Goal: Task Accomplishment & Management: Complete application form

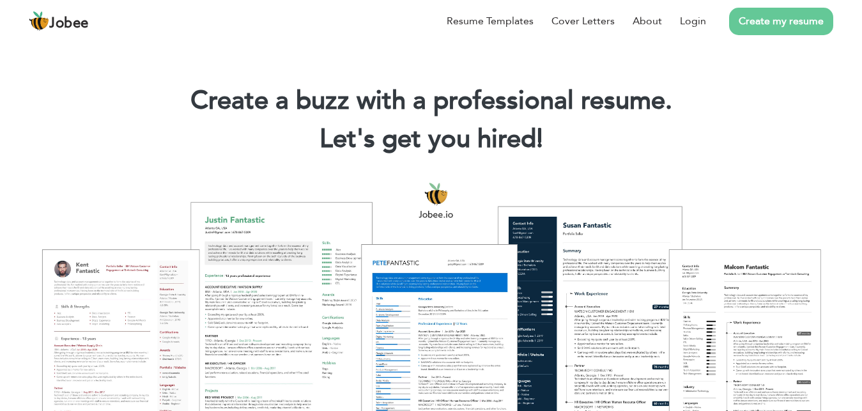
click at [779, 17] on link "Create my resume" at bounding box center [781, 21] width 104 height 27
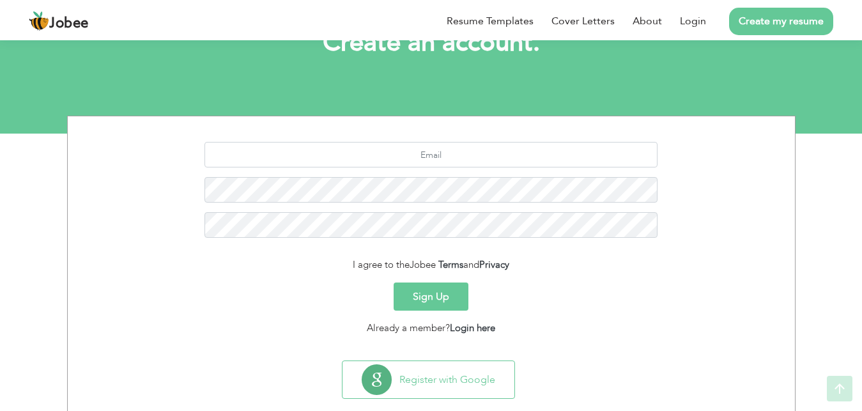
scroll to position [98, 0]
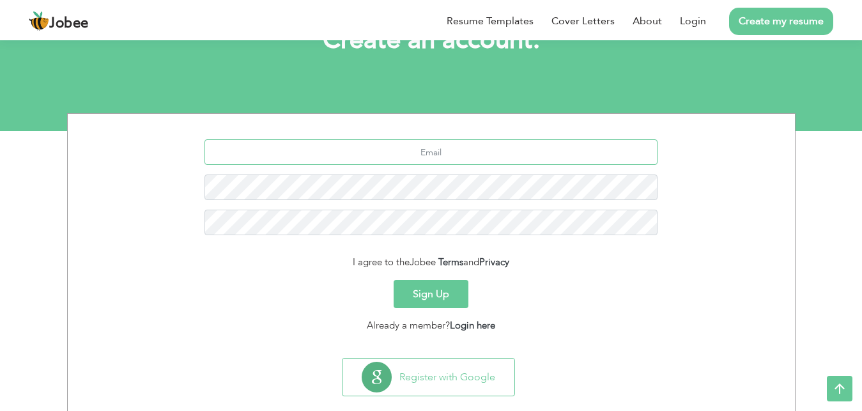
click at [477, 154] on input "text" at bounding box center [430, 152] width 453 height 26
type input "mahamimran529@gmail.com"
click at [432, 281] on button "Sign Up" at bounding box center [431, 294] width 75 height 28
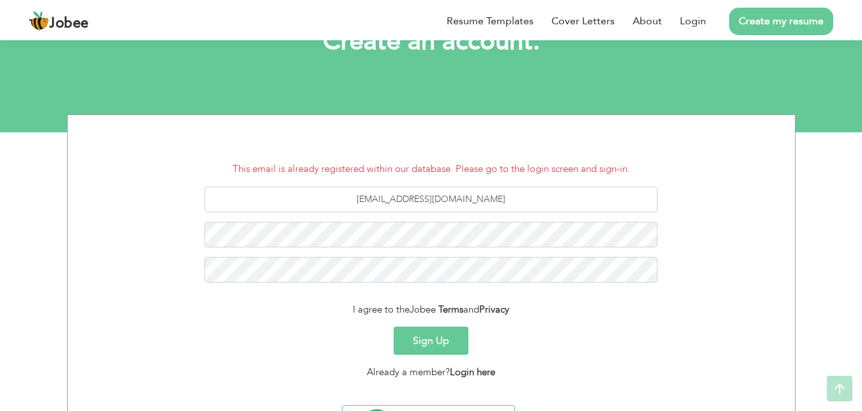
scroll to position [98, 0]
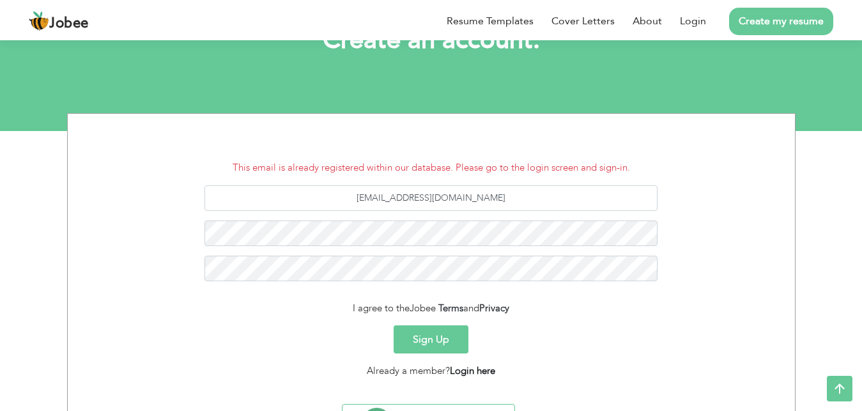
click at [471, 372] on link "Login here" at bounding box center [472, 370] width 45 height 13
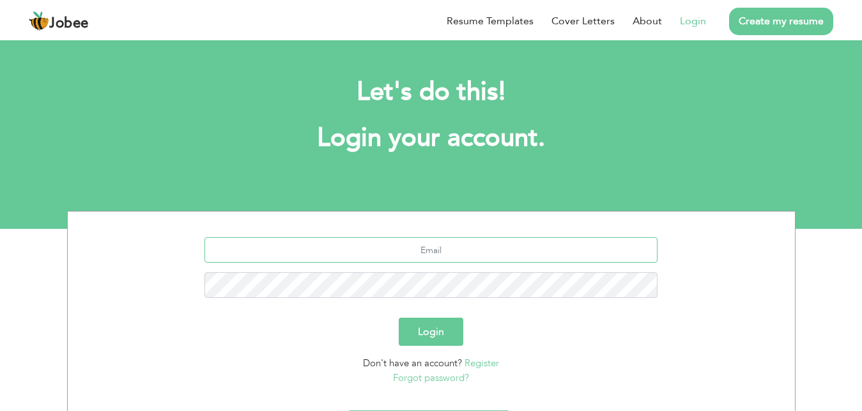
click at [427, 253] on input "text" at bounding box center [430, 250] width 453 height 26
type input "mahamimran529@gmail.com"
click at [443, 378] on link "Forgot password?" at bounding box center [431, 377] width 76 height 13
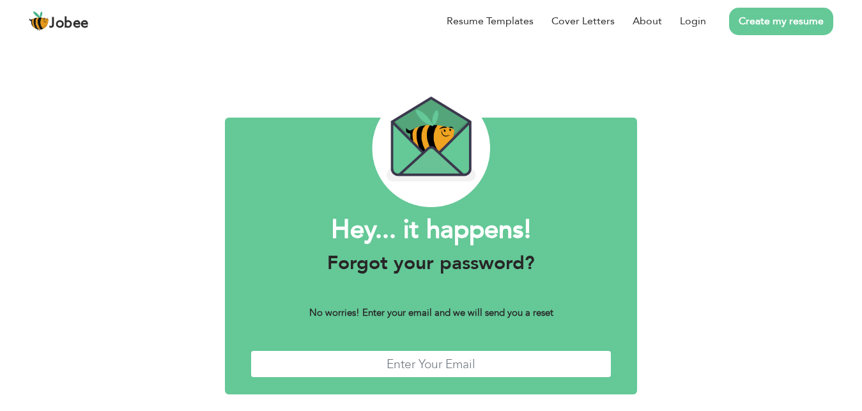
click at [488, 371] on input "text" at bounding box center [430, 363] width 361 height 27
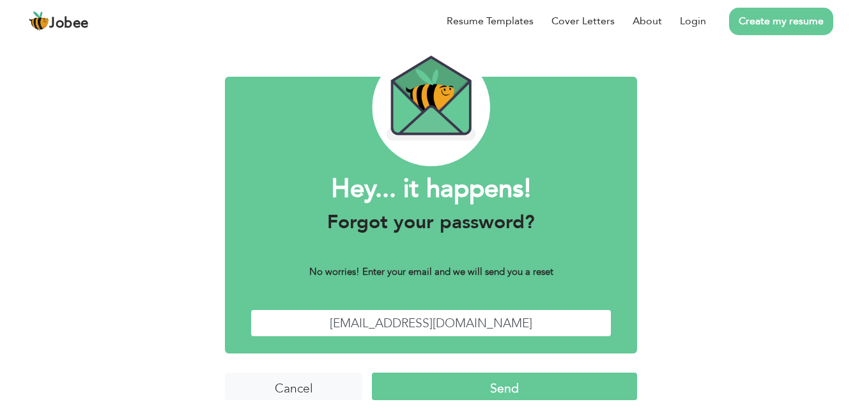
scroll to position [49, 0]
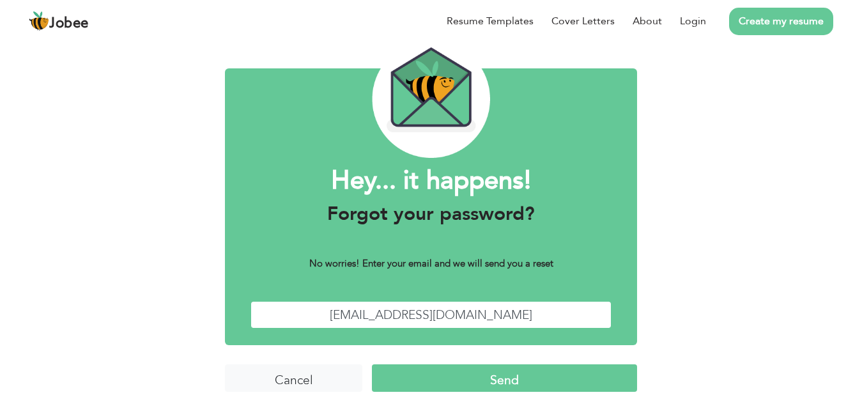
type input "[EMAIL_ADDRESS][DOMAIN_NAME]"
click at [583, 371] on input "Send" at bounding box center [504, 377] width 265 height 27
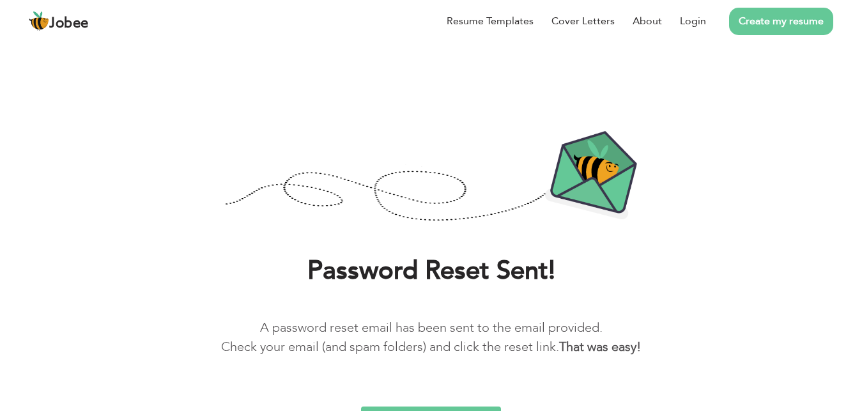
scroll to position [23, 0]
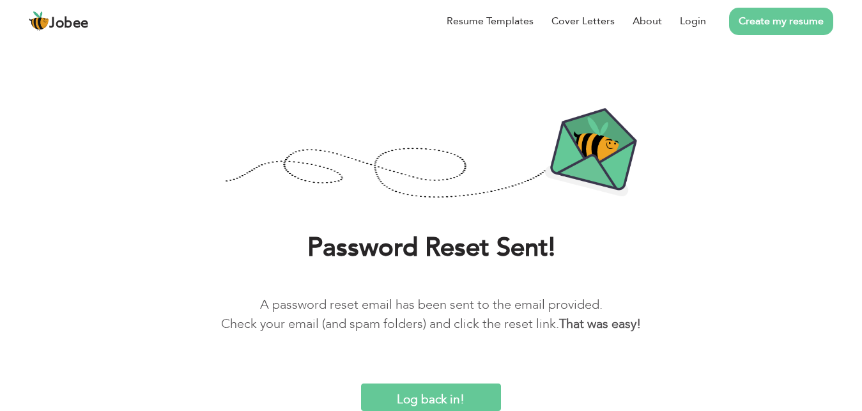
click at [448, 398] on input "Log back in!" at bounding box center [431, 396] width 141 height 27
click at [466, 396] on input "Log back in!" at bounding box center [431, 396] width 141 height 27
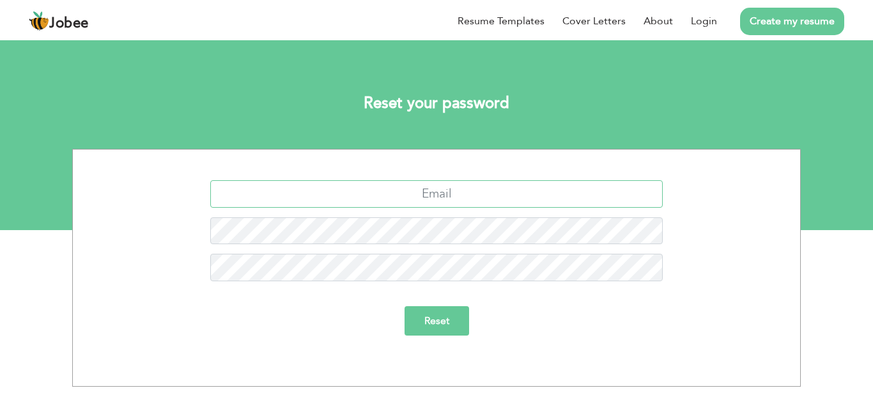
click at [595, 198] on input "text" at bounding box center [436, 193] width 453 height 27
click at [433, 321] on input "Reset" at bounding box center [436, 320] width 65 height 29
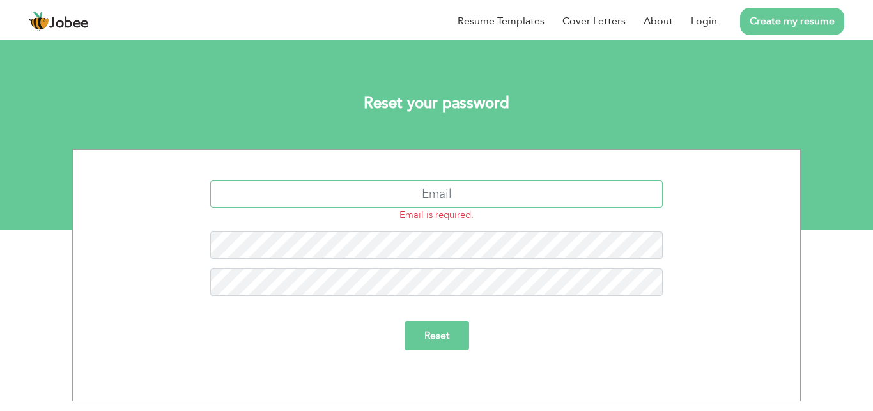
click at [486, 191] on input "text" at bounding box center [436, 193] width 453 height 27
type input "[EMAIL_ADDRESS][DOMAIN_NAME]"
click at [463, 341] on input "Reset" at bounding box center [436, 335] width 65 height 29
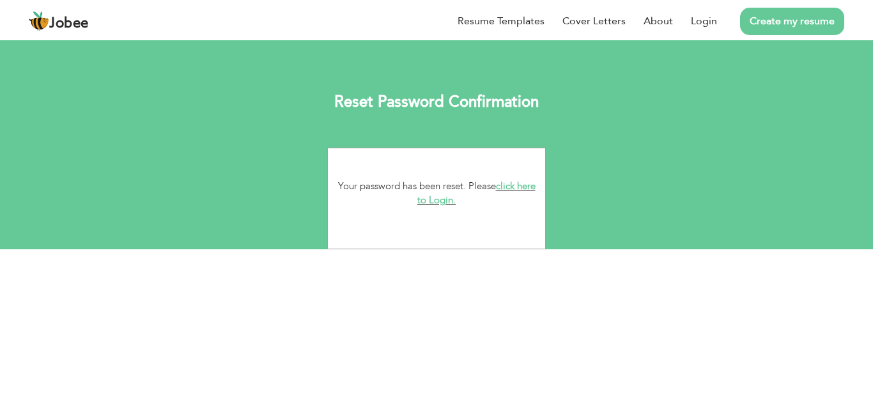
click at [507, 187] on link "click here to Login." at bounding box center [476, 193] width 118 height 27
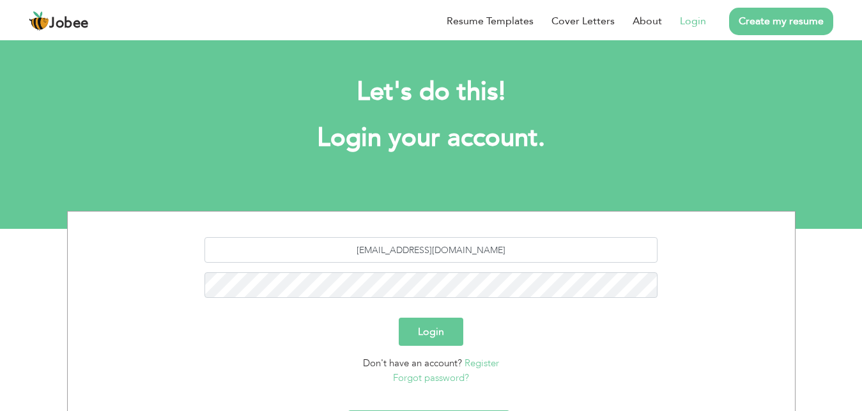
click at [422, 325] on button "Login" at bounding box center [431, 332] width 65 height 28
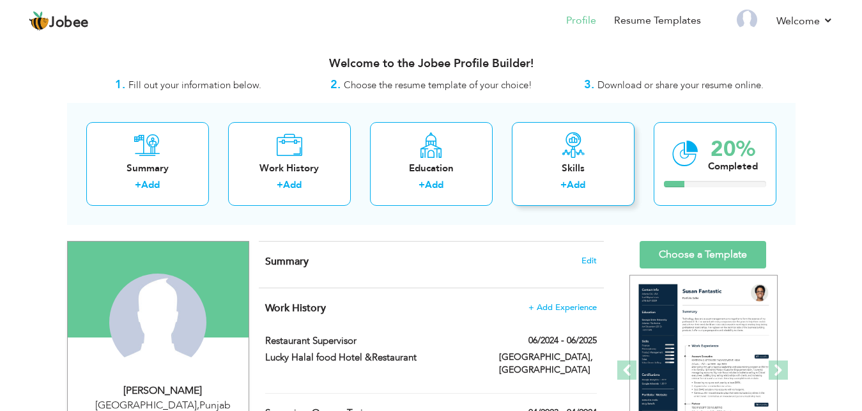
click at [587, 166] on div "Skills" at bounding box center [573, 168] width 102 height 13
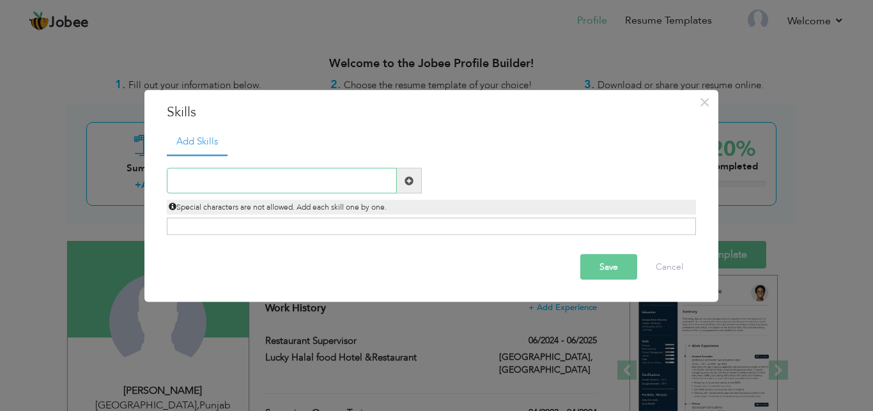
click at [284, 188] on input "text" at bounding box center [282, 181] width 230 height 26
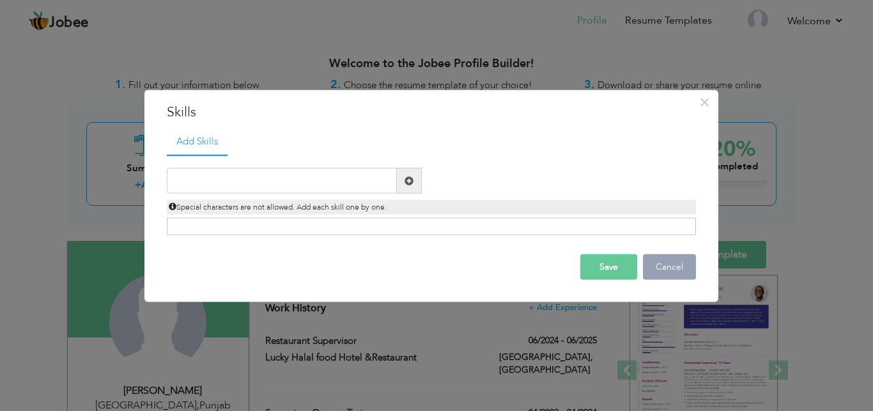
click at [652, 267] on button "Cancel" at bounding box center [669, 267] width 53 height 26
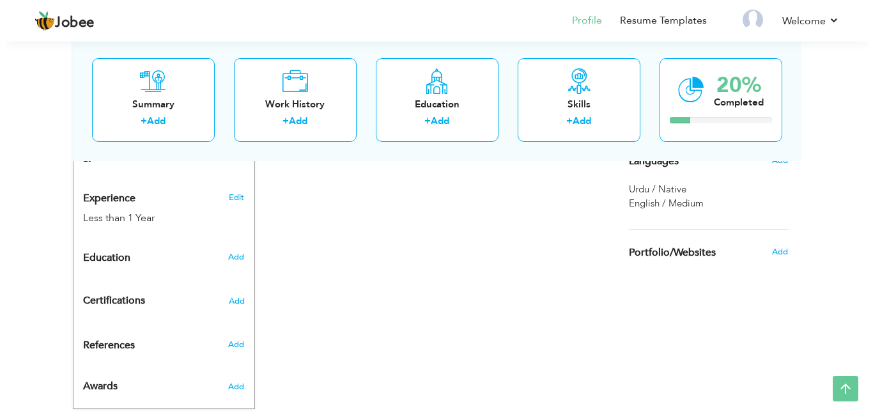
scroll to position [477, 0]
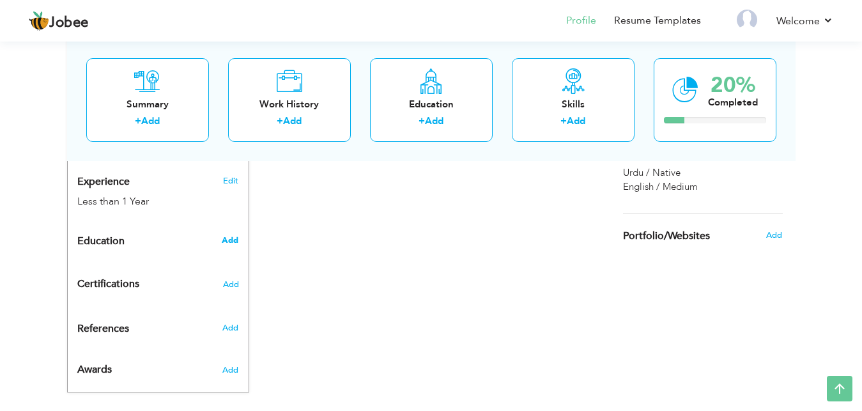
click at [231, 235] on span "Add" at bounding box center [230, 241] width 17 height 12
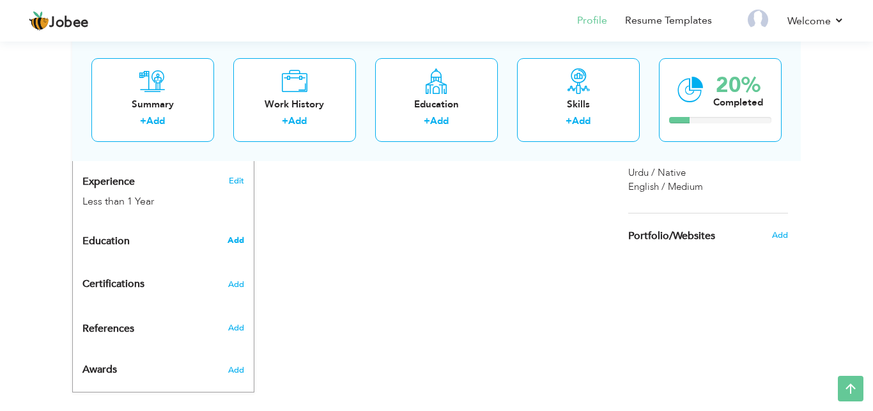
radio input "true"
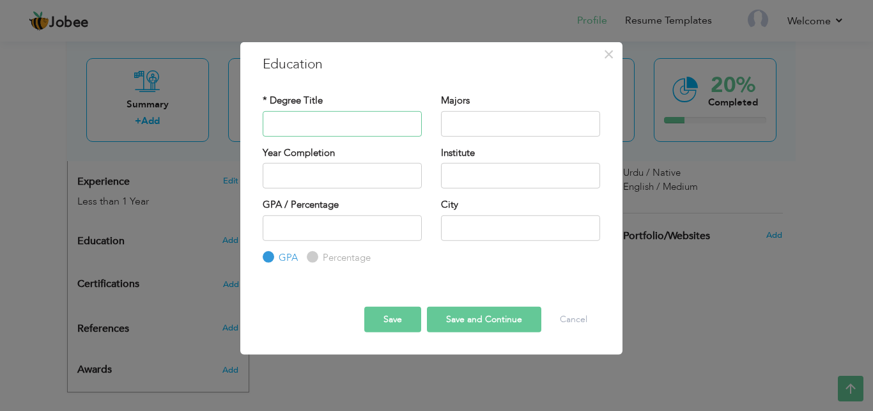
click at [376, 123] on input "text" at bounding box center [342, 124] width 159 height 26
type input "b"
type input "b.a"
click at [491, 116] on input "text" at bounding box center [520, 124] width 159 height 26
